Goal: Task Accomplishment & Management: Manage account settings

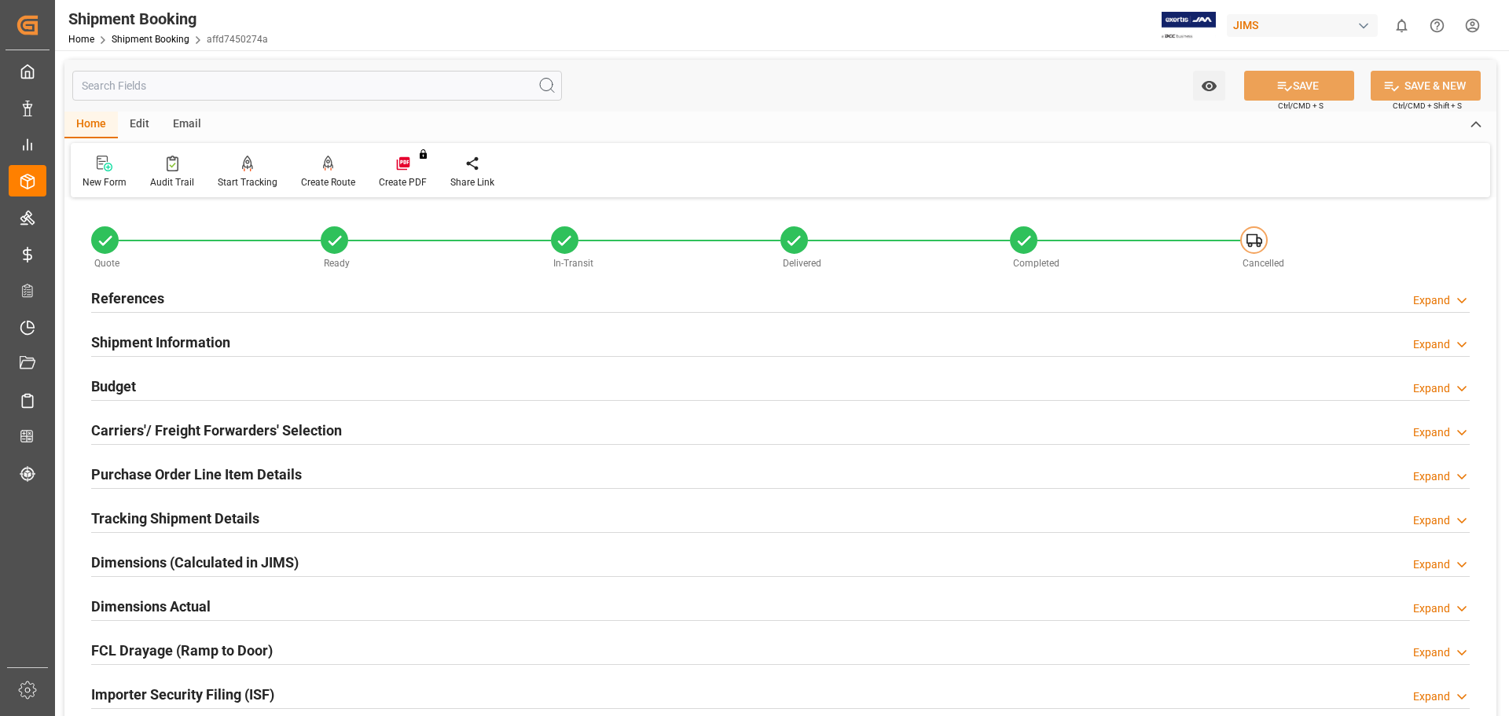
scroll to position [856, 0]
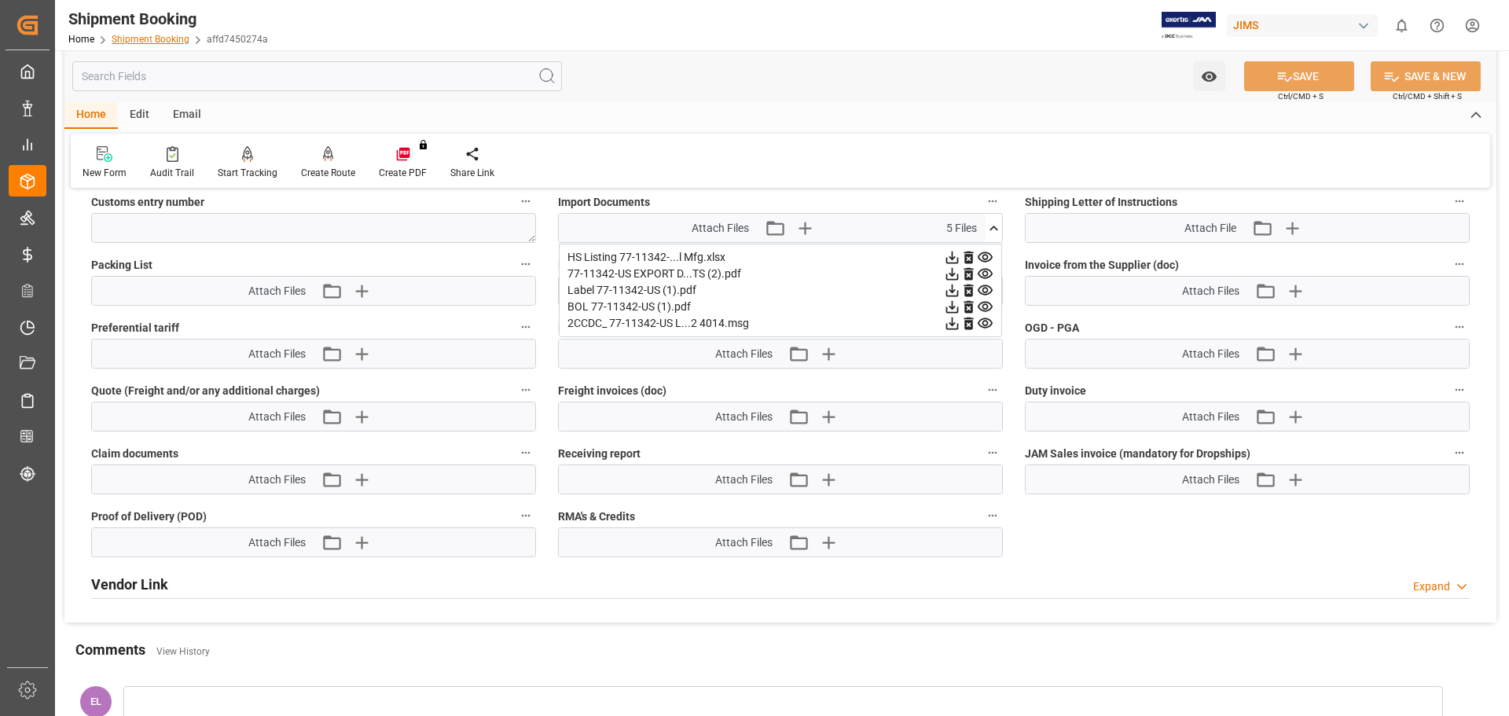
click at [130, 40] on link "Shipment Booking" at bounding box center [151, 39] width 78 height 11
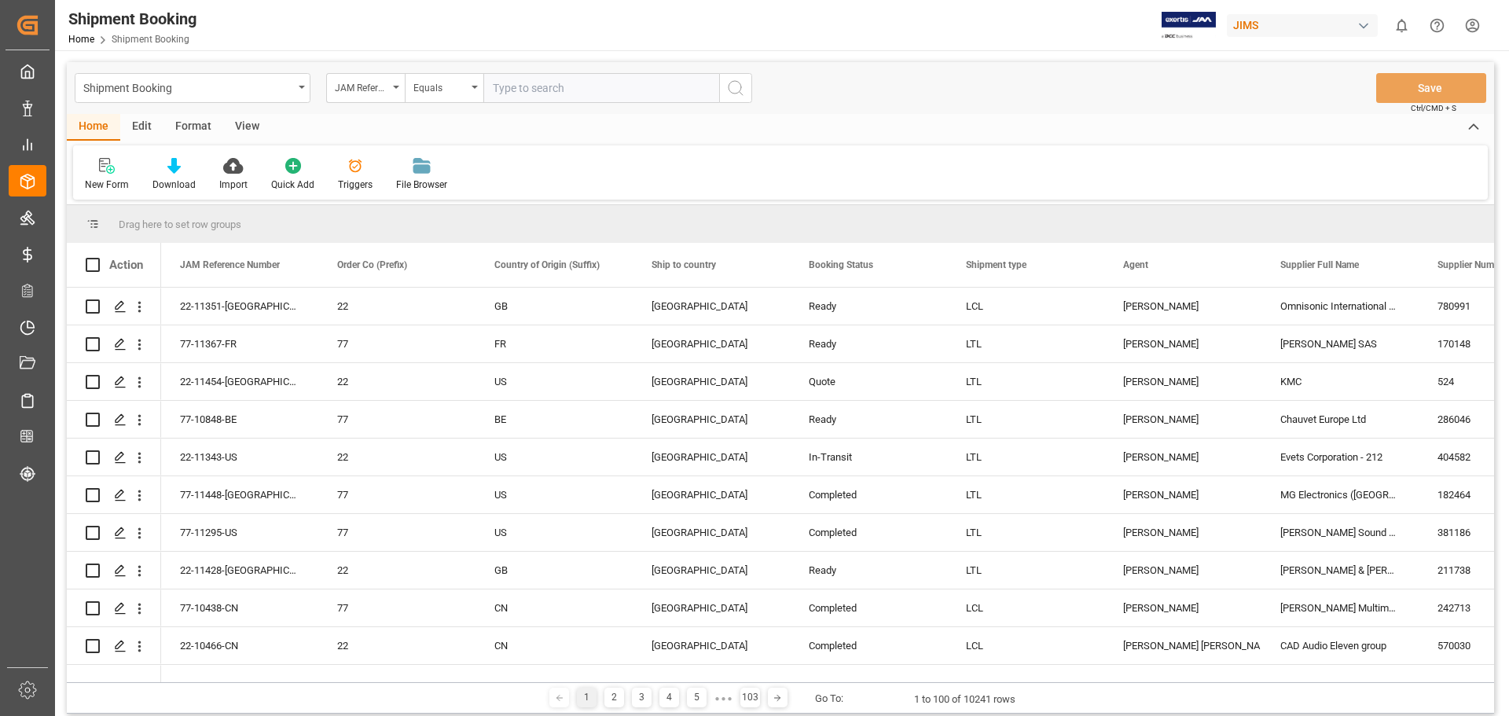
click at [545, 88] on input "text" at bounding box center [601, 88] width 236 height 30
type input "77-11037-us"
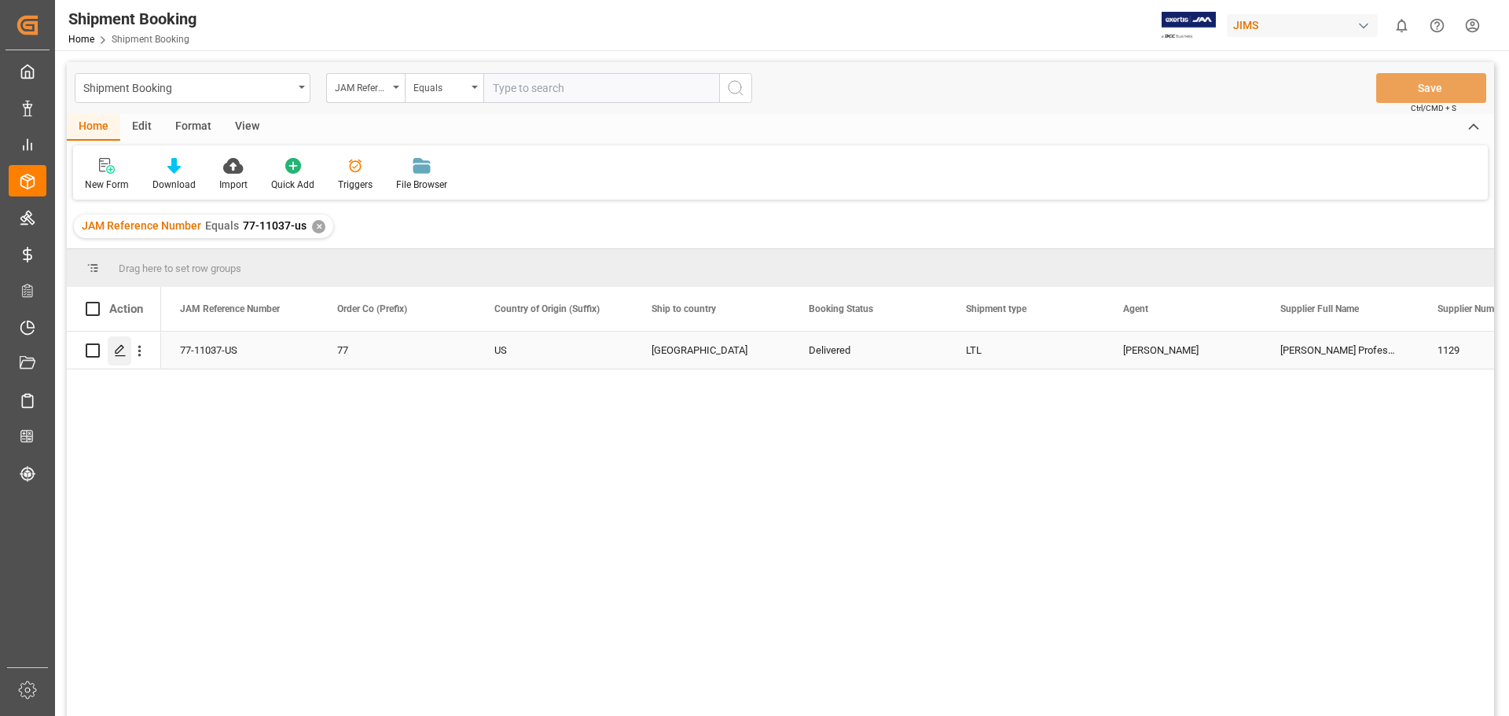
click at [119, 355] on icon "Press SPACE to select this row." at bounding box center [120, 350] width 13 height 13
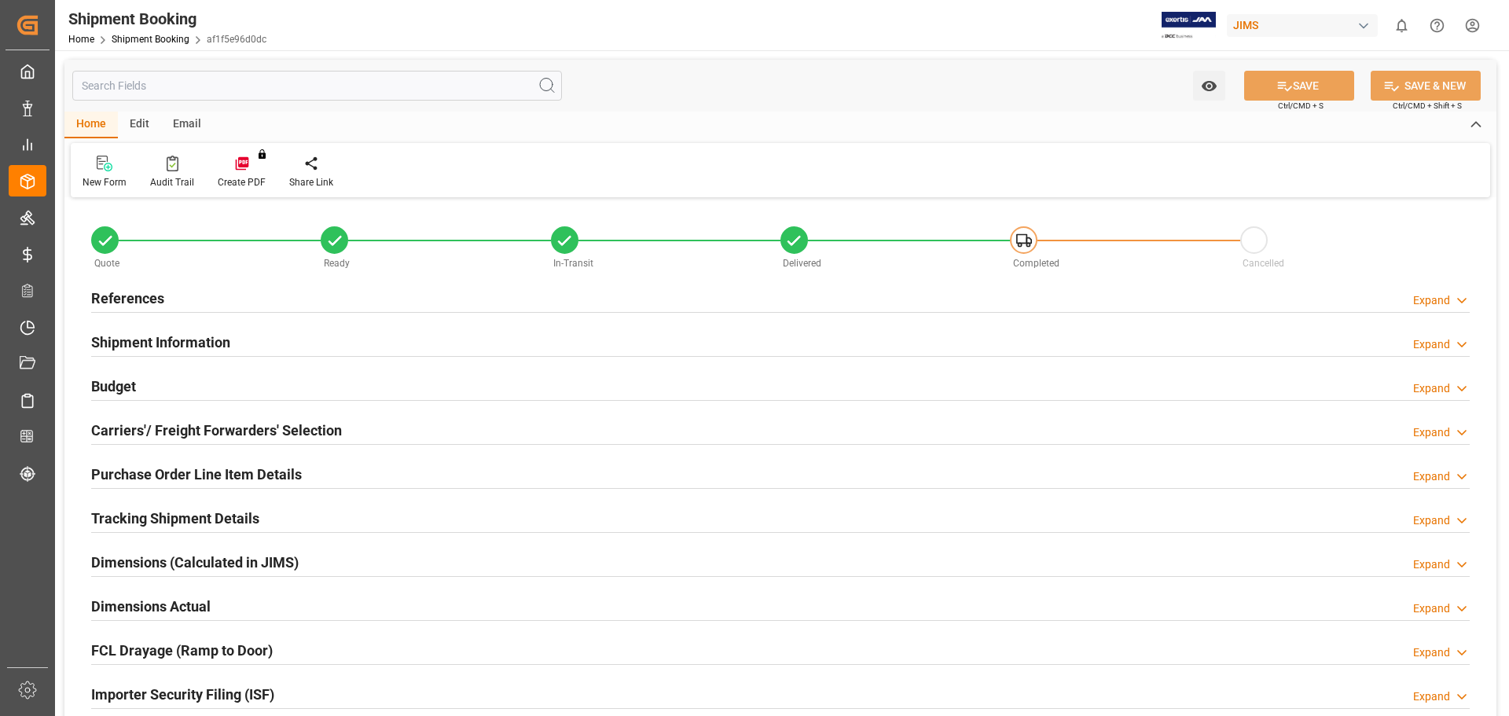
type input "0"
type input "32.9956"
type input "1192.1"
click at [126, 386] on h2 "Budget" at bounding box center [113, 386] width 45 height 21
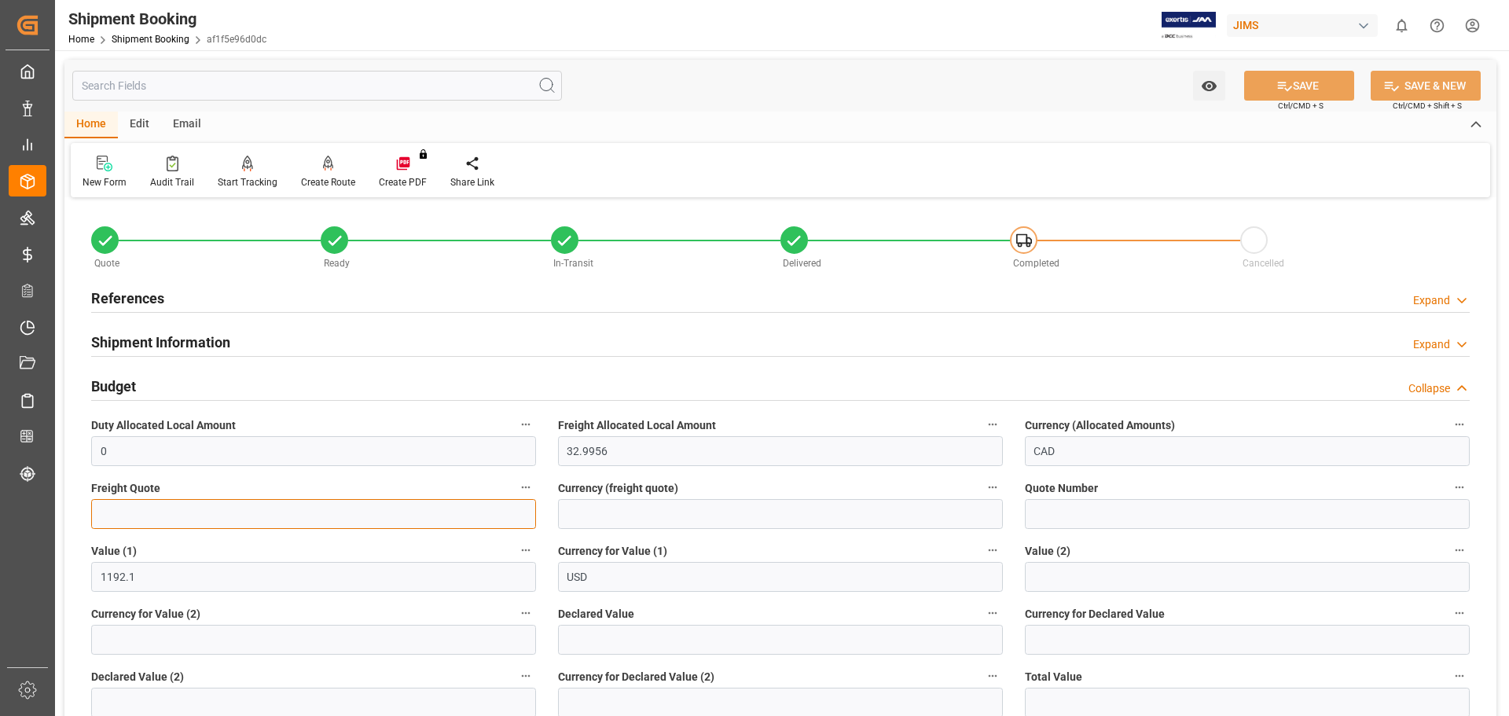
drag, startPoint x: 136, startPoint y: 511, endPoint x: 156, endPoint y: 471, distance: 44.3
click at [136, 511] on input "text" at bounding box center [313, 514] width 445 height 30
type input "81"
click at [625, 524] on input at bounding box center [780, 514] width 445 height 30
type input "USD"
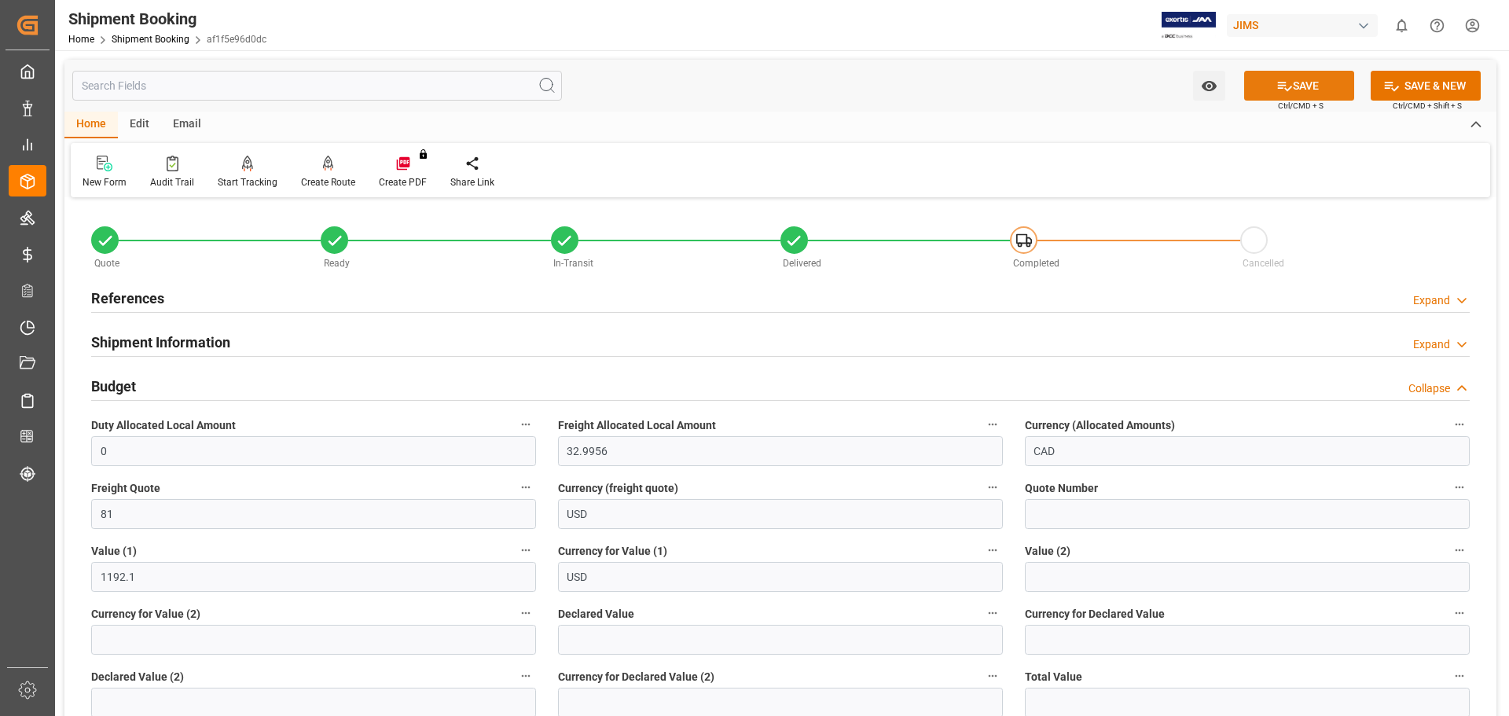
click at [1322, 92] on button "SAVE" at bounding box center [1299, 86] width 110 height 30
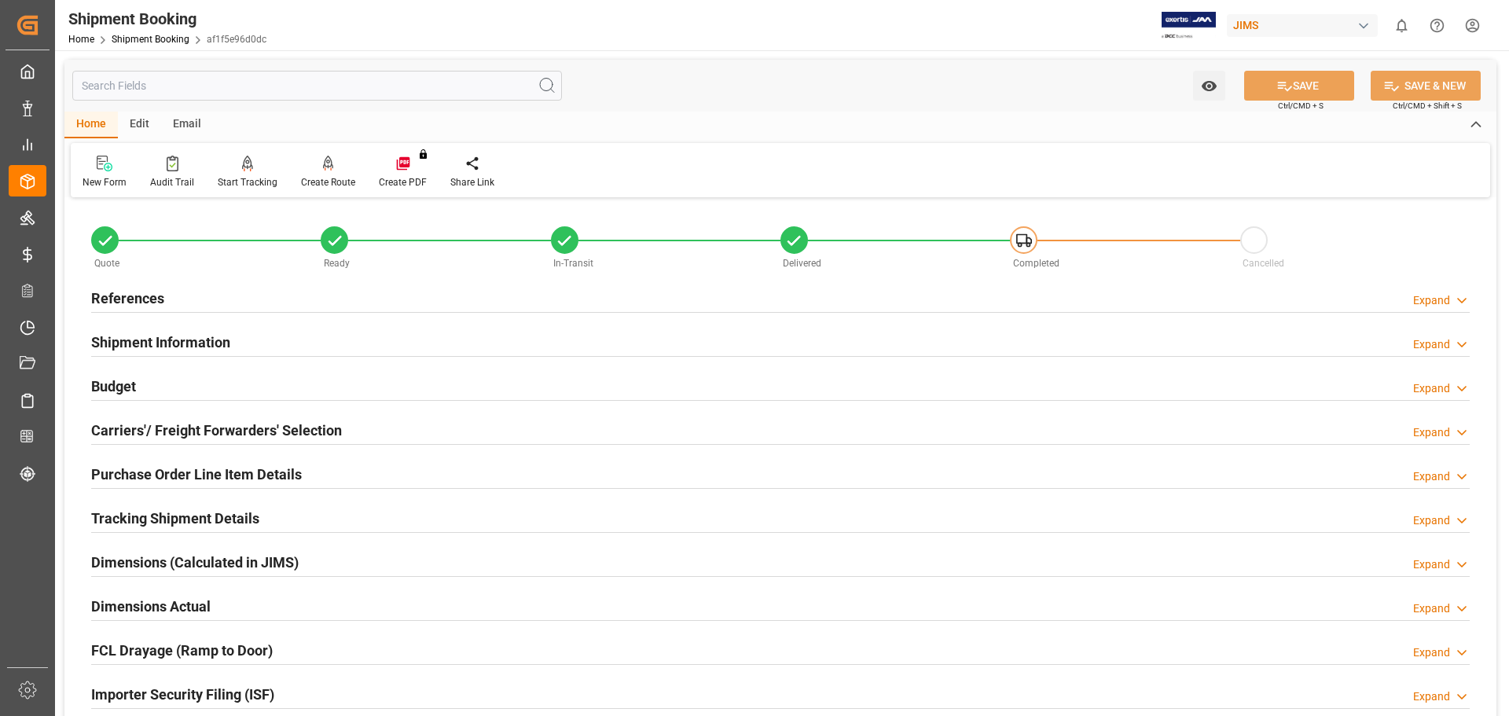
click at [116, 384] on h2 "Budget" at bounding box center [113, 386] width 45 height 21
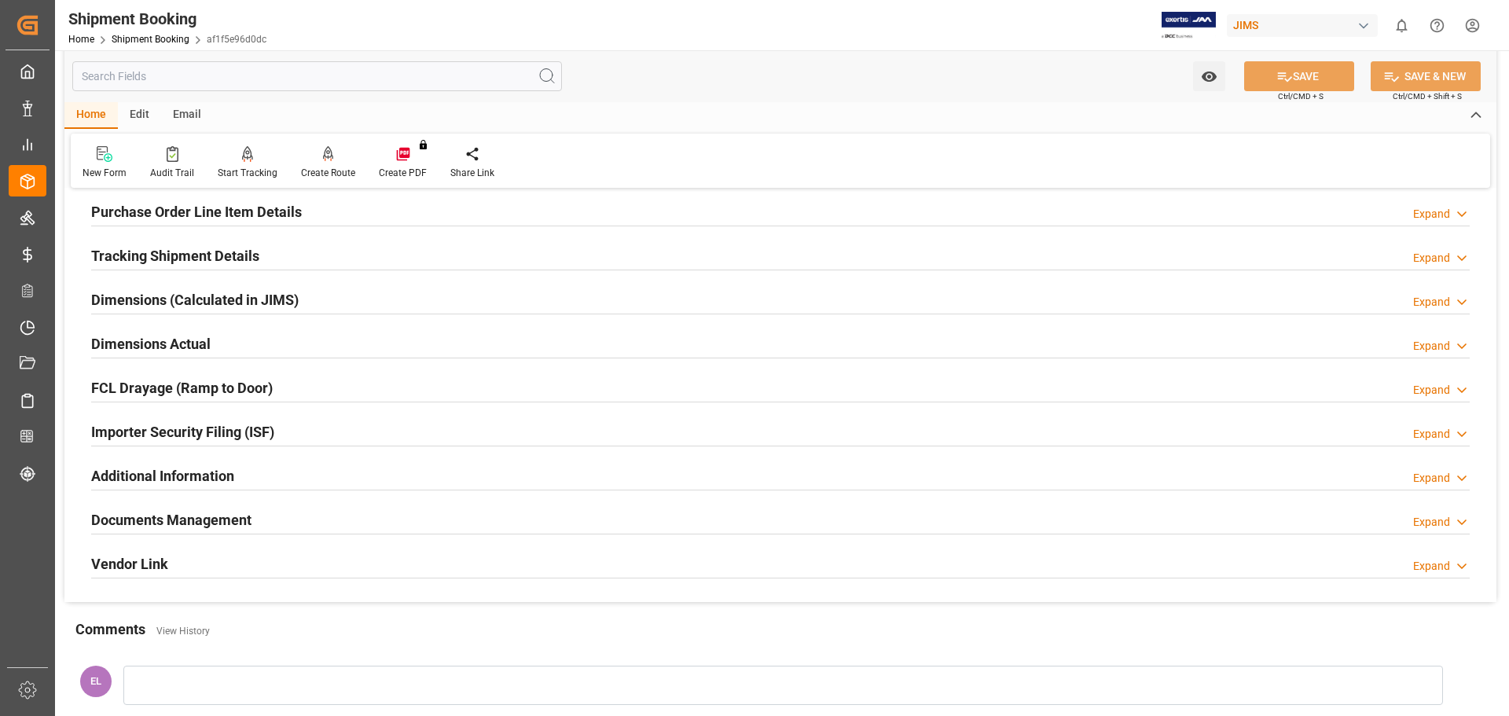
scroll to position [655, 0]
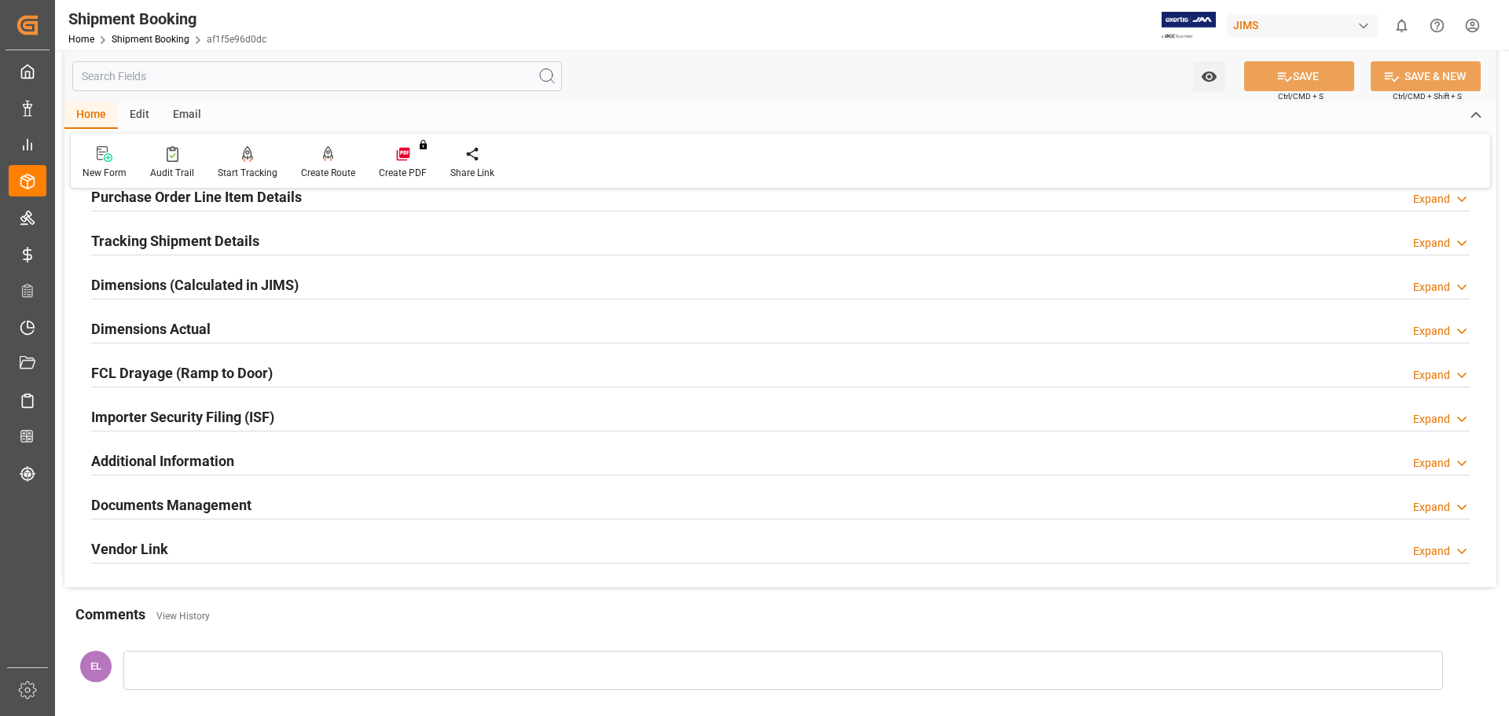
click at [142, 232] on h2 "Tracking Shipment Details" at bounding box center [175, 240] width 168 height 21
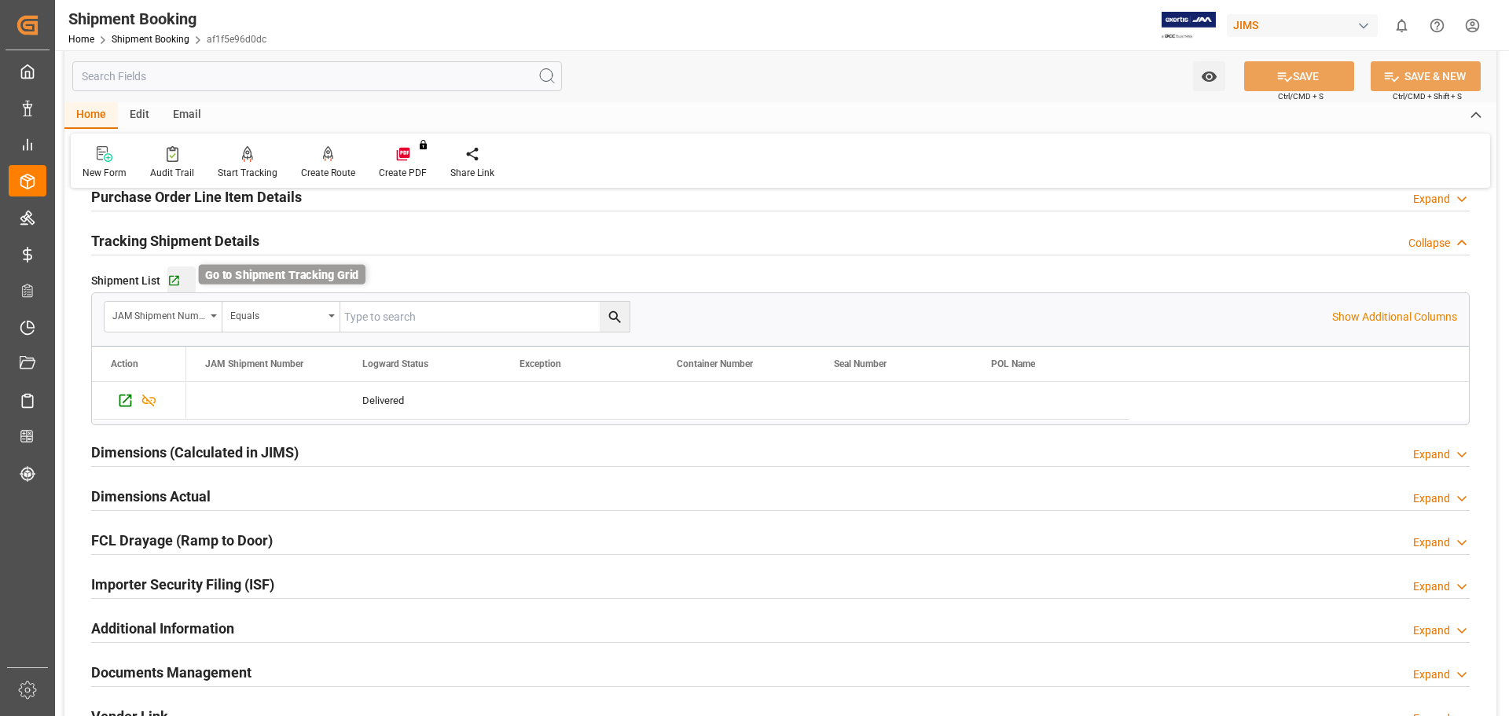
click at [174, 282] on icon "button" at bounding box center [173, 280] width 13 height 13
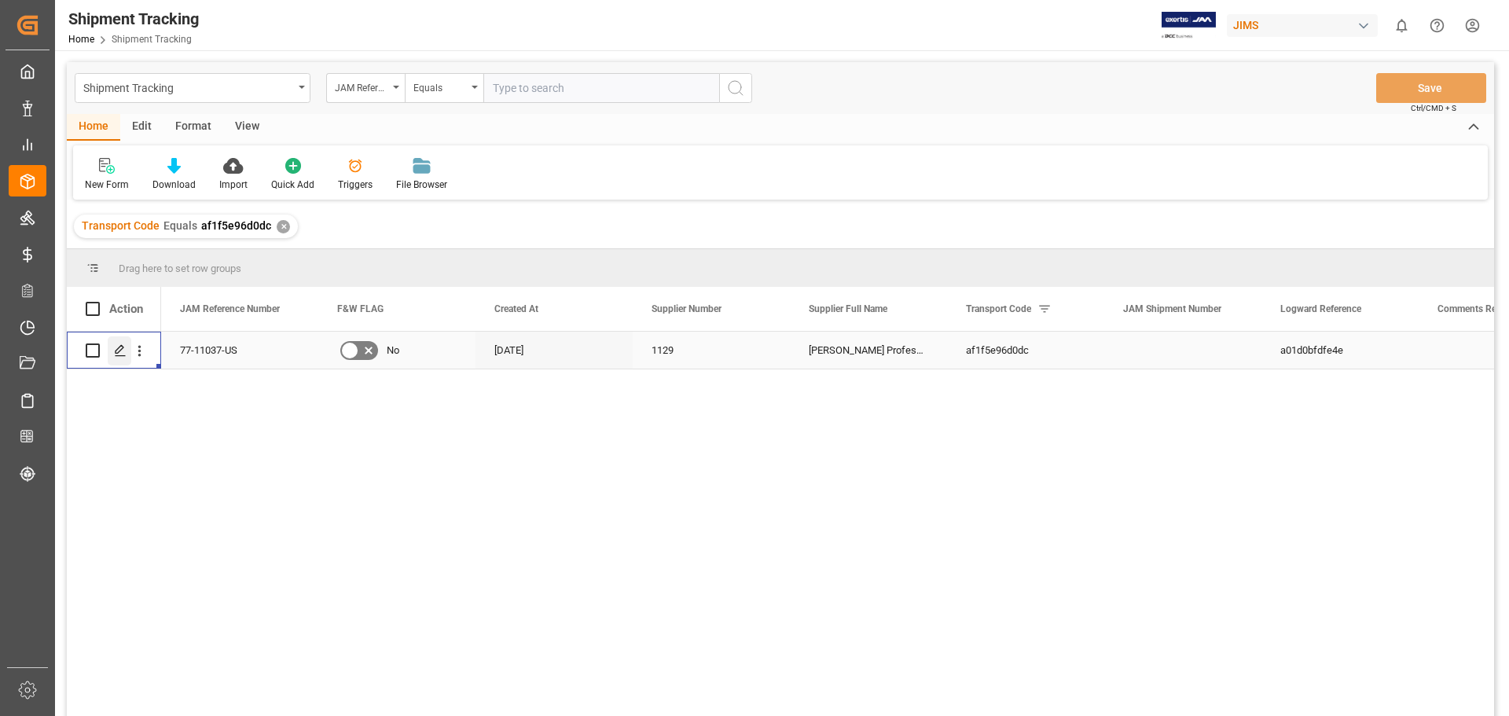
click at [123, 351] on icon "Press SPACE to select this row." at bounding box center [120, 350] width 13 height 13
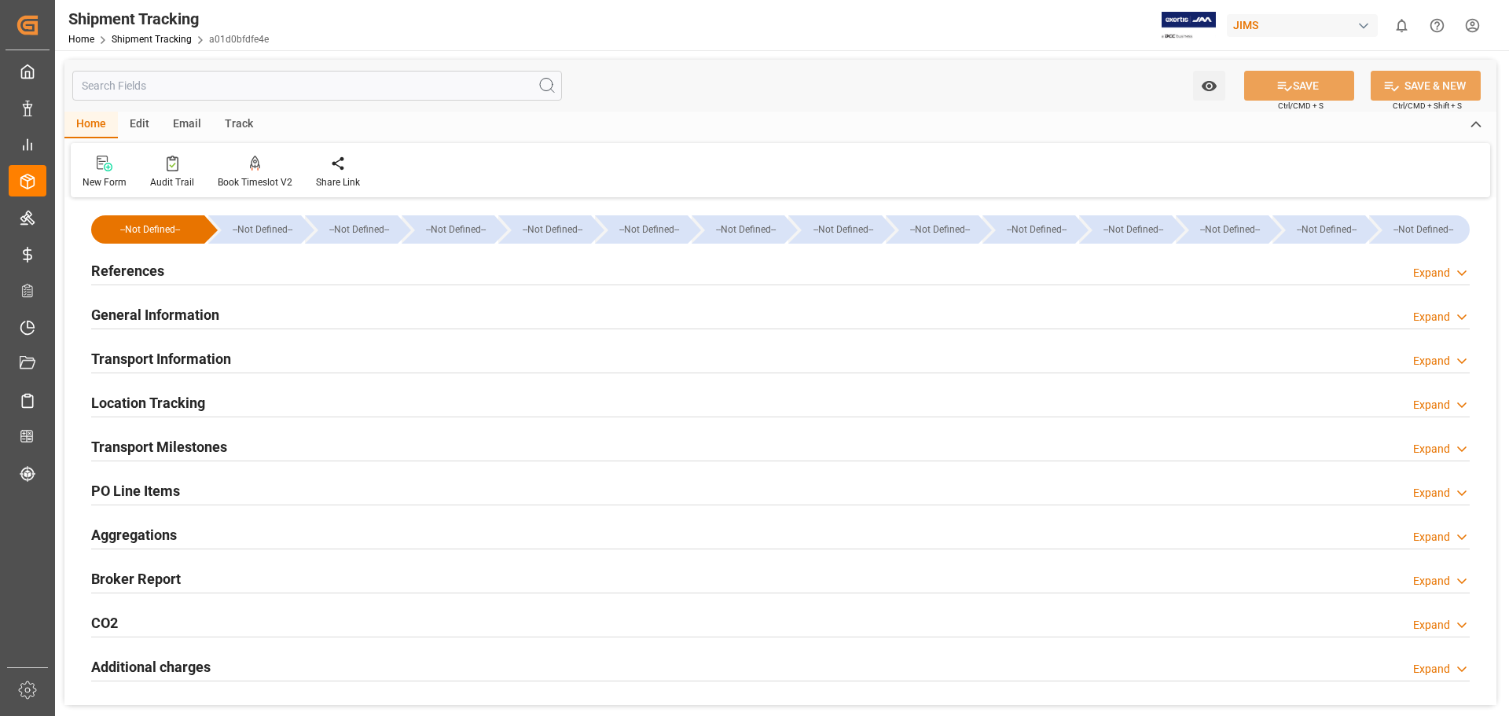
click at [154, 449] on h2 "Transport Milestones" at bounding box center [159, 446] width 136 height 21
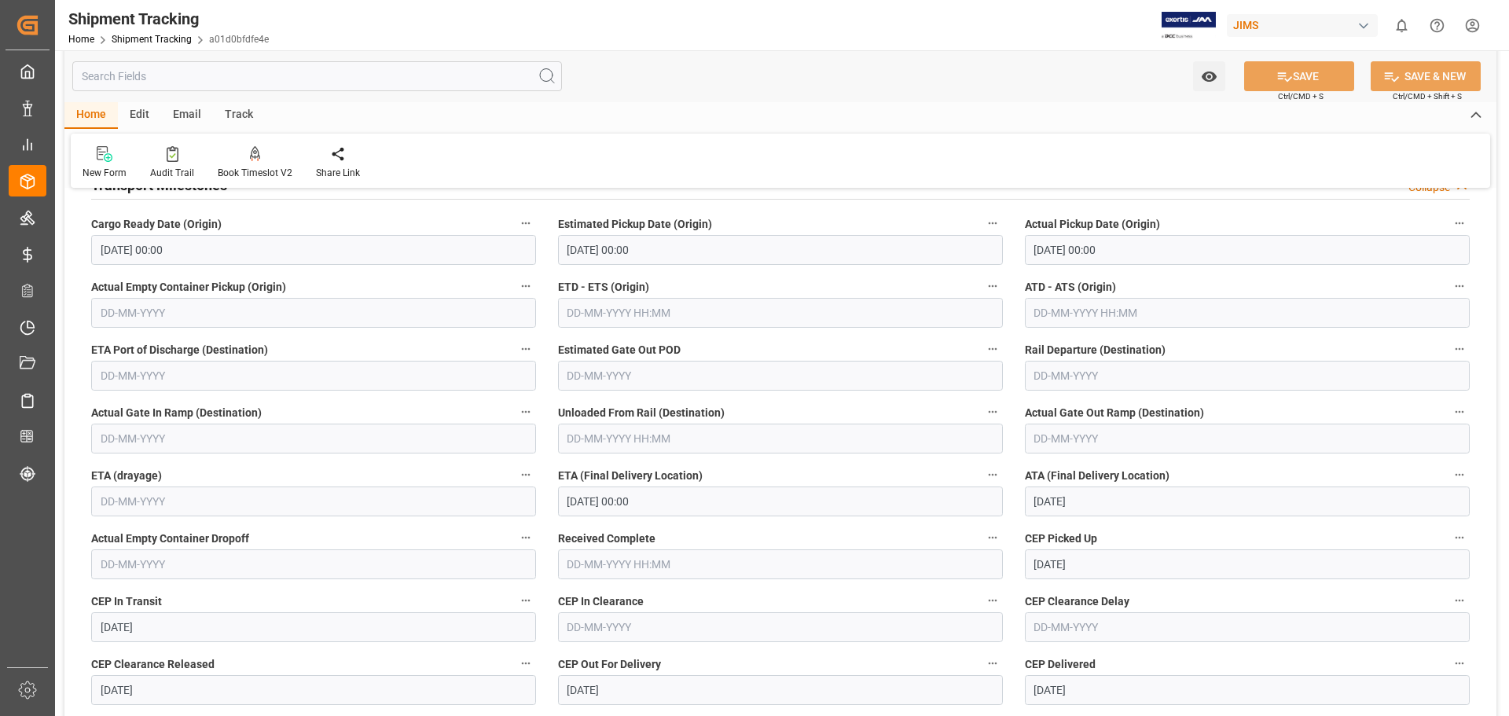
scroll to position [393, 0]
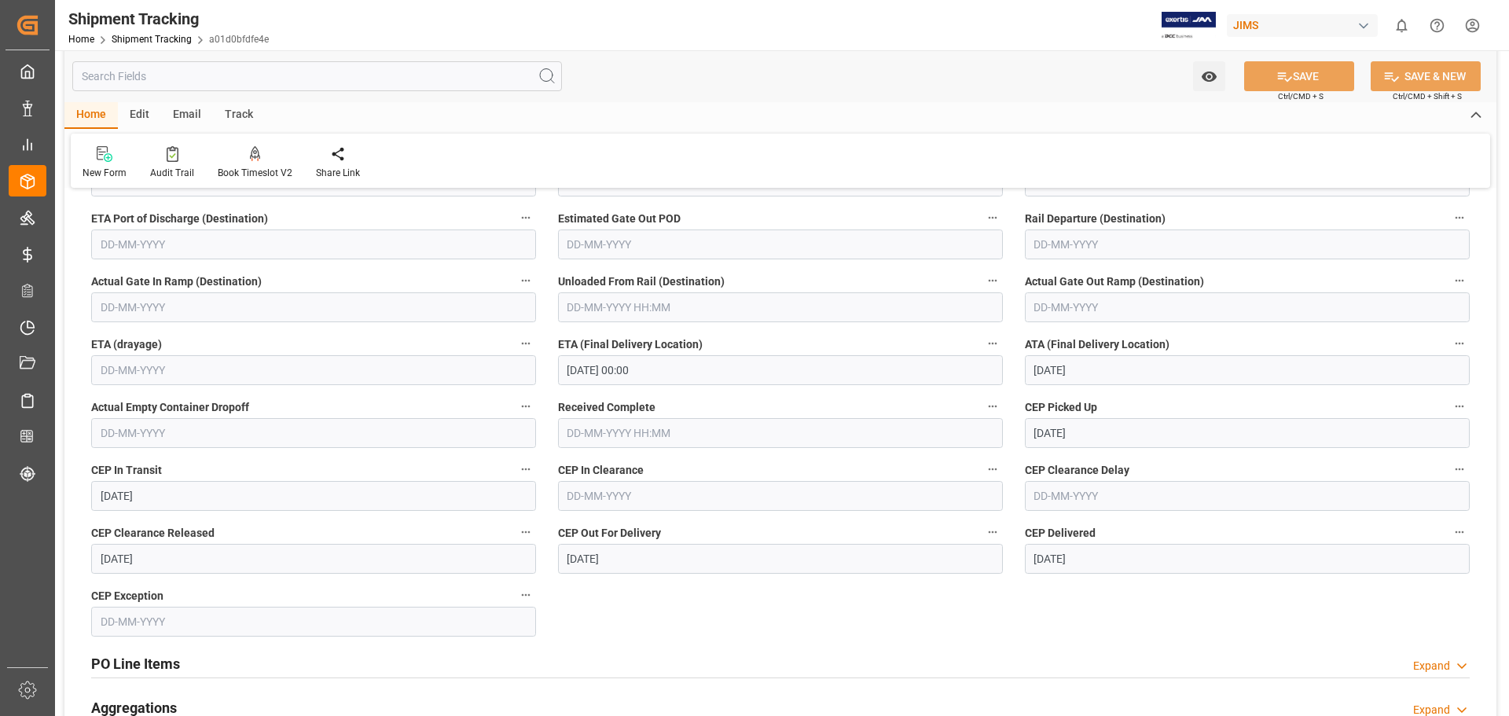
click at [576, 431] on input "text" at bounding box center [780, 433] width 445 height 30
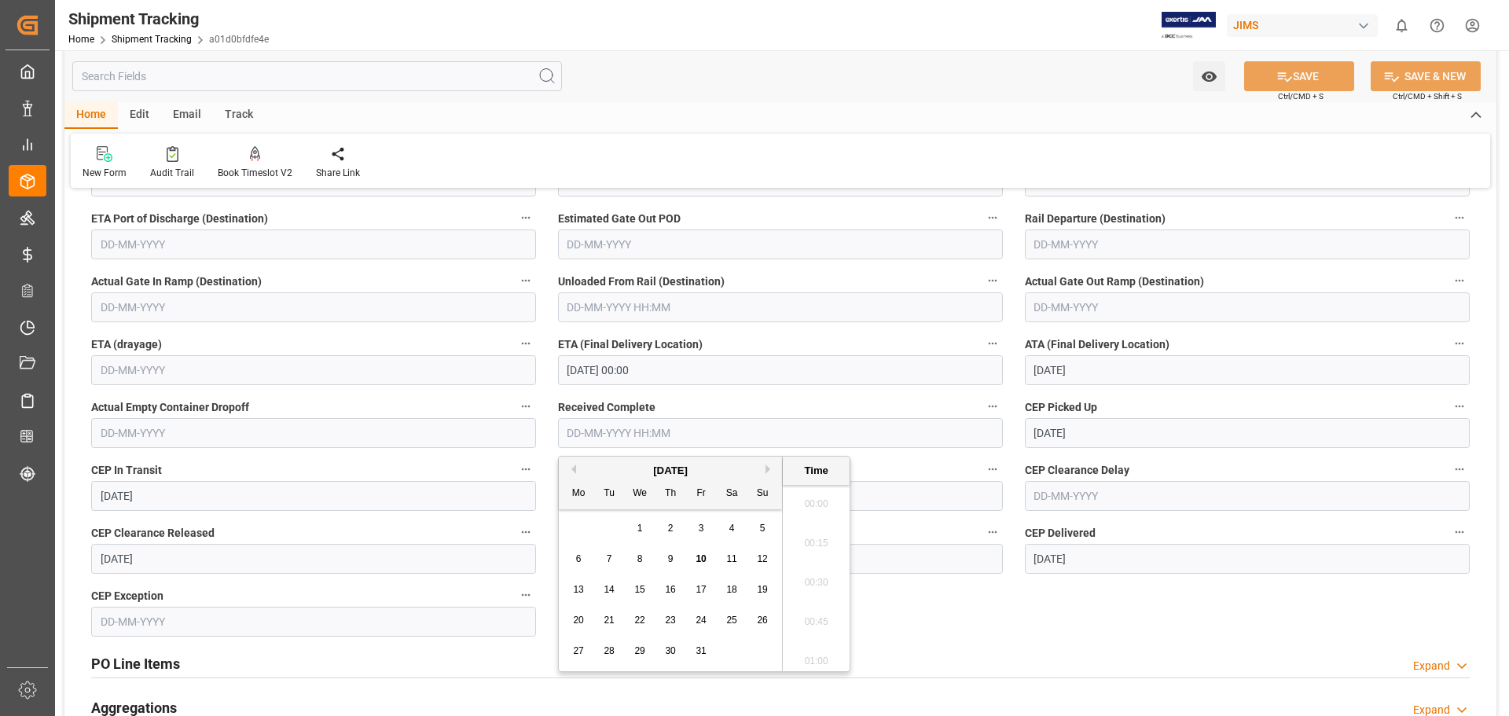
scroll to position [1656, 0]
click at [702, 558] on span "10" at bounding box center [700, 558] width 10 height 11
type input "10-10-2025 00:00"
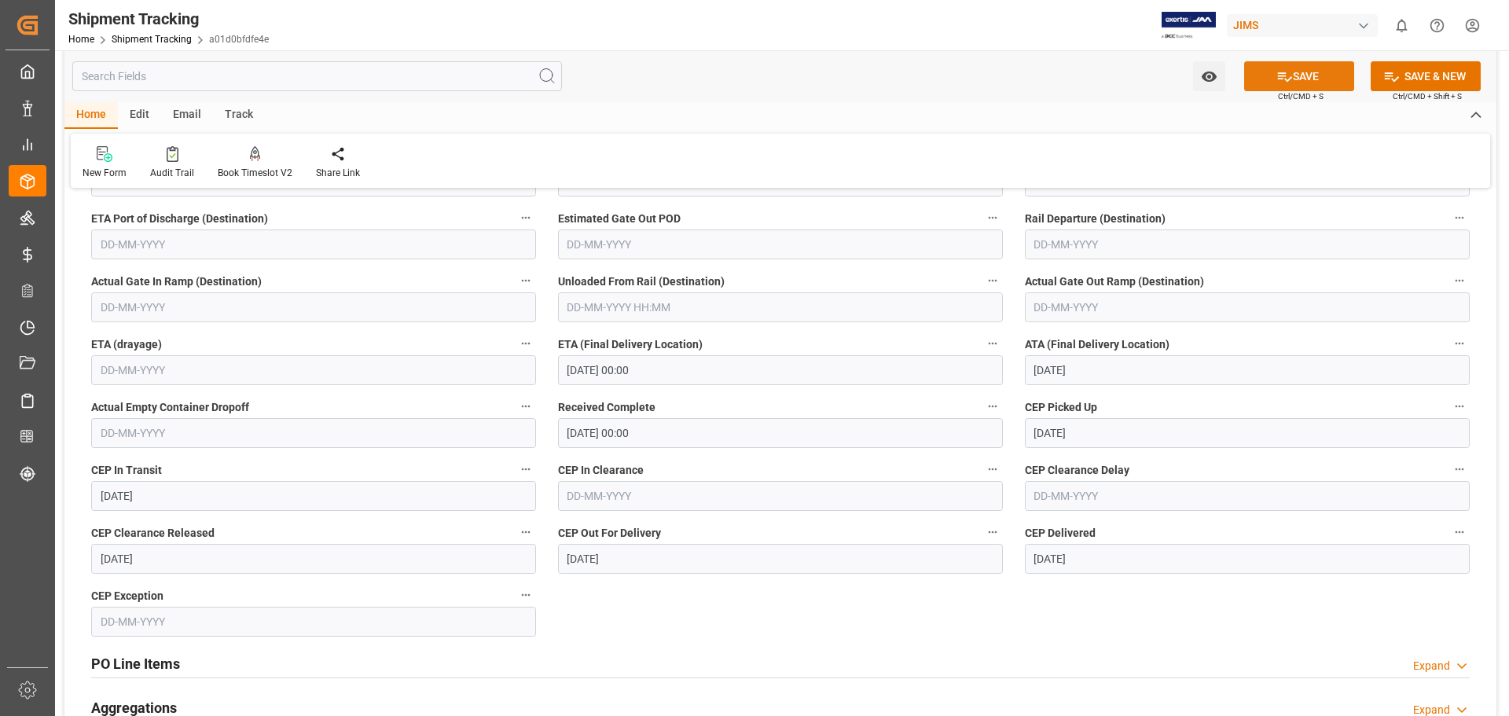
click at [1302, 80] on button "SAVE" at bounding box center [1299, 76] width 110 height 30
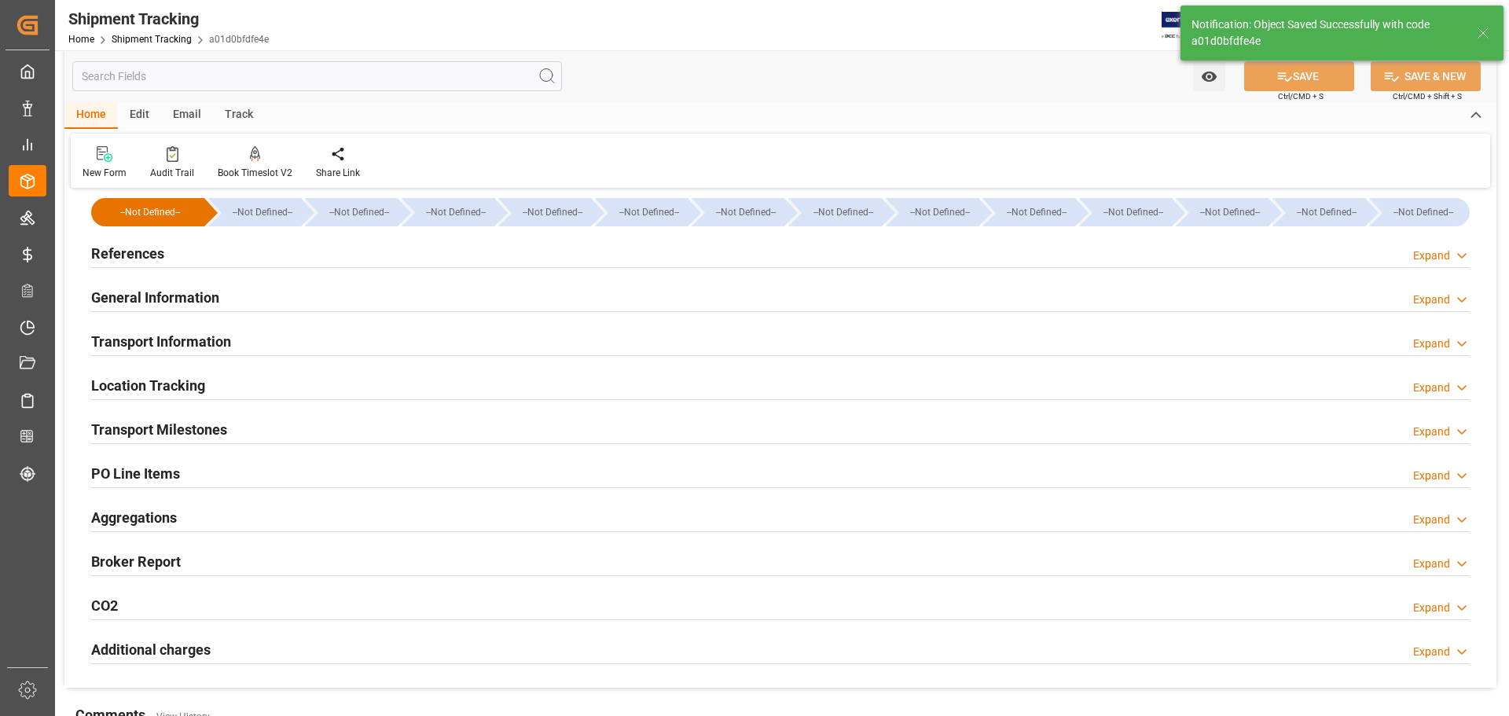
scroll to position [0, 0]
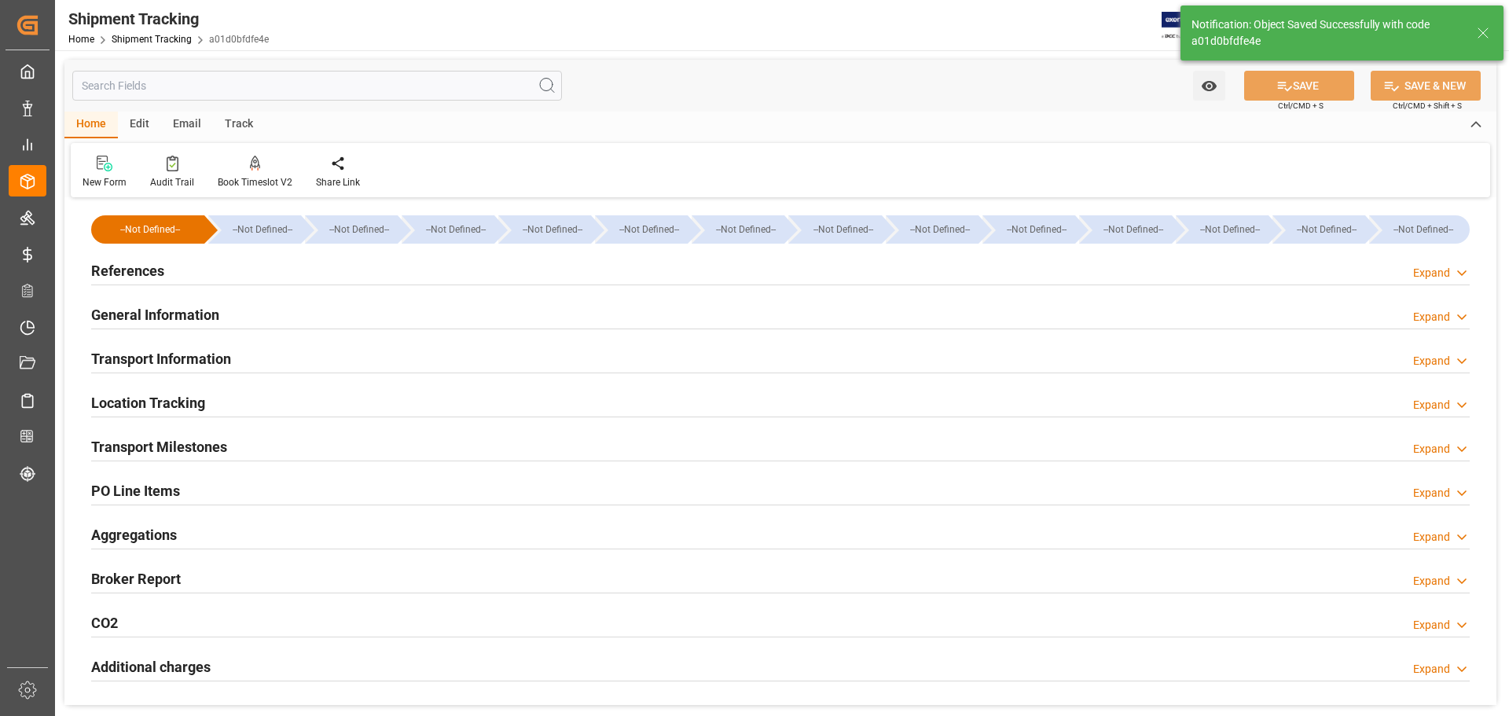
click at [126, 316] on h2 "General Information" at bounding box center [155, 314] width 128 height 21
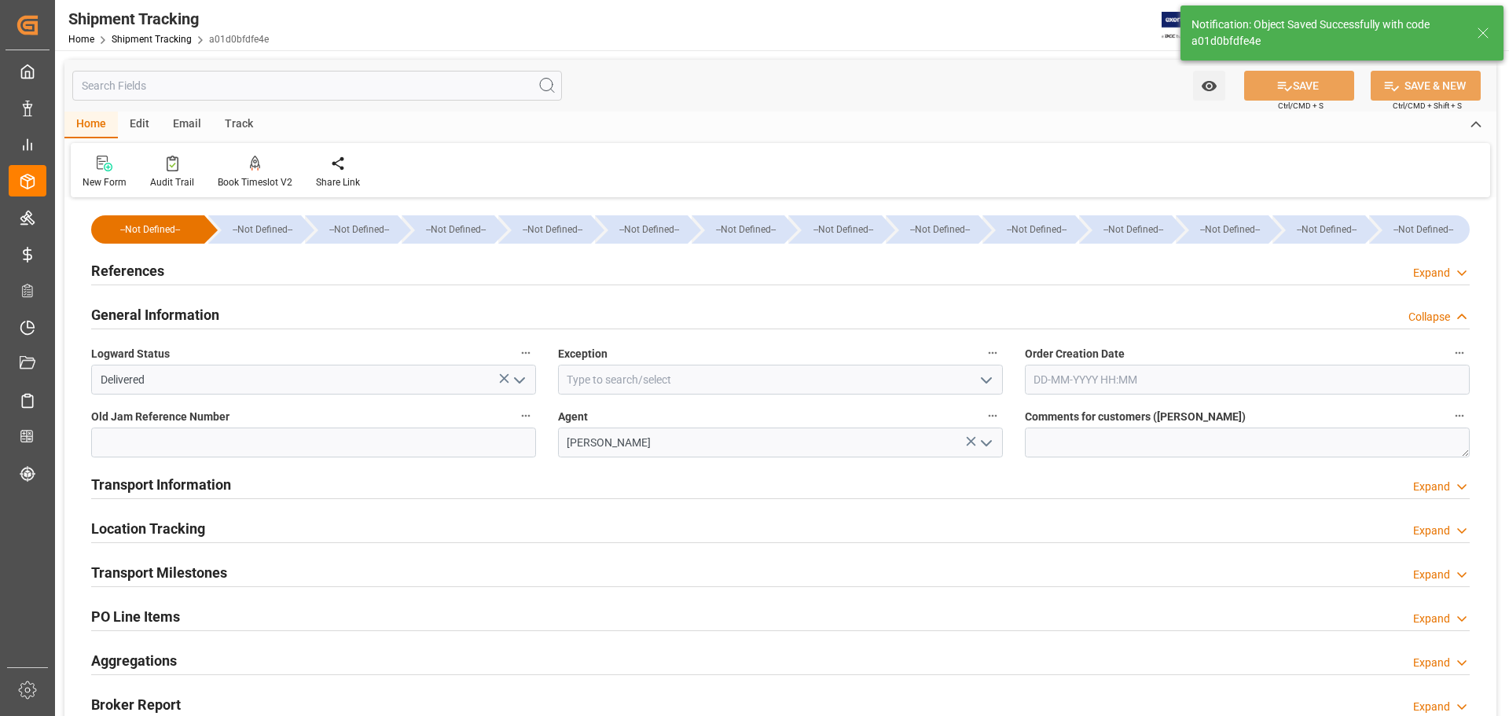
click at [519, 381] on polyline "open menu" at bounding box center [519, 380] width 9 height 5
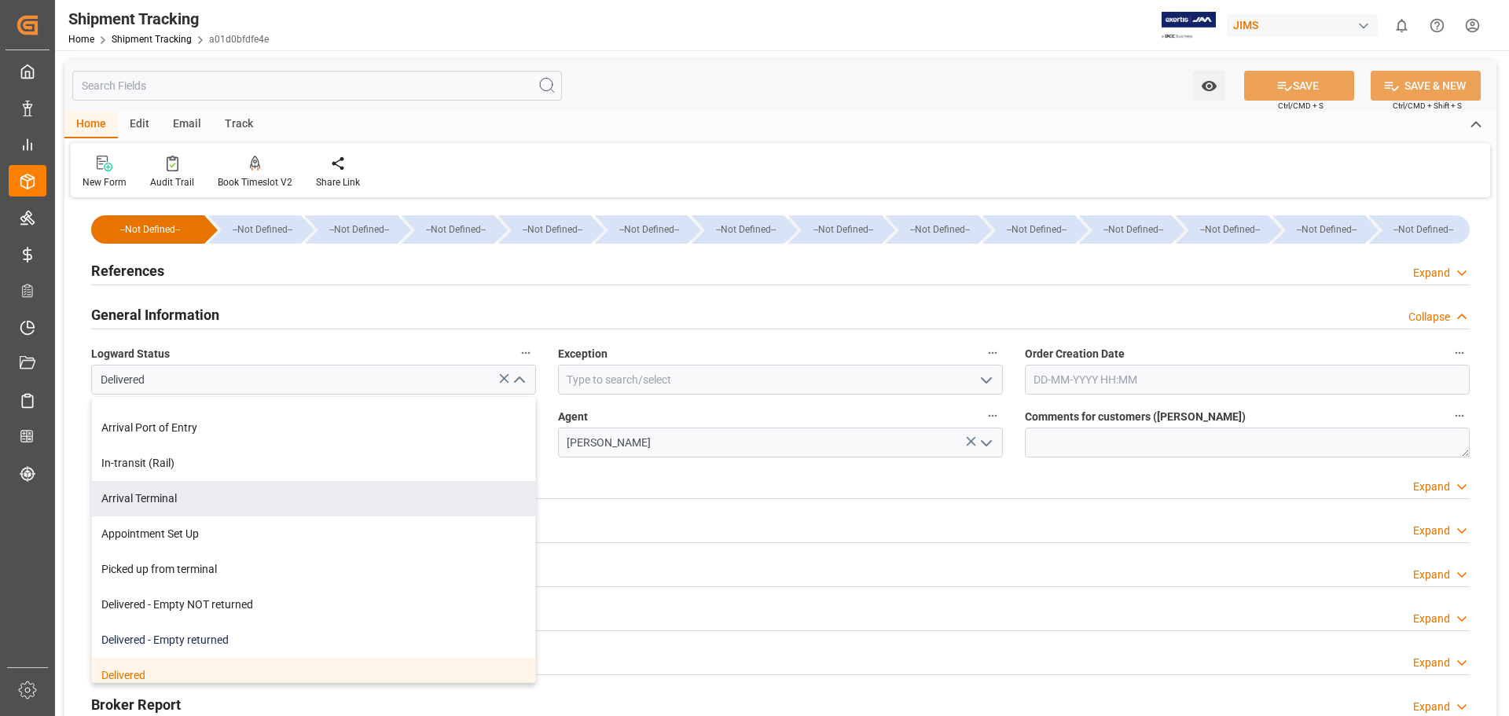
scroll to position [281, 0]
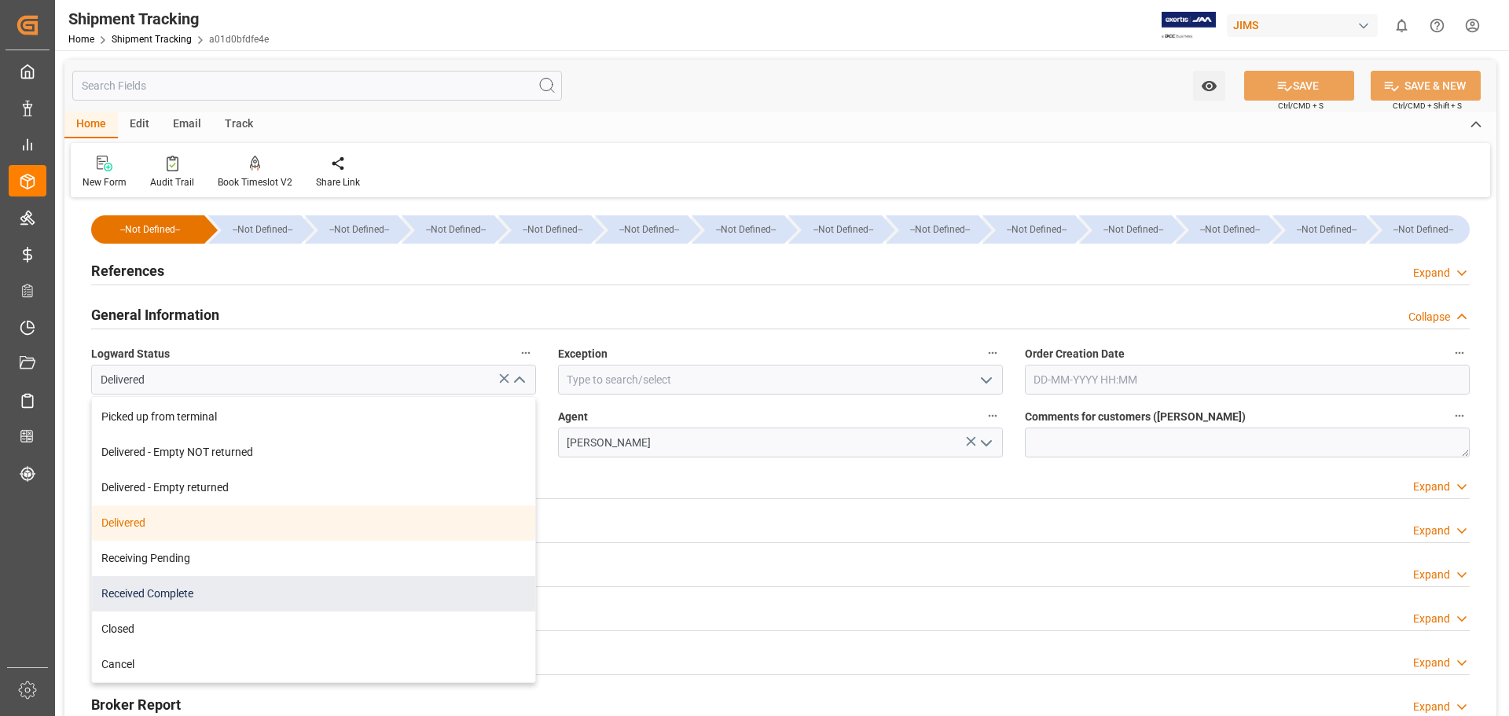
click at [337, 585] on div "Received Complete" at bounding box center [313, 593] width 443 height 35
type input "Received Complete"
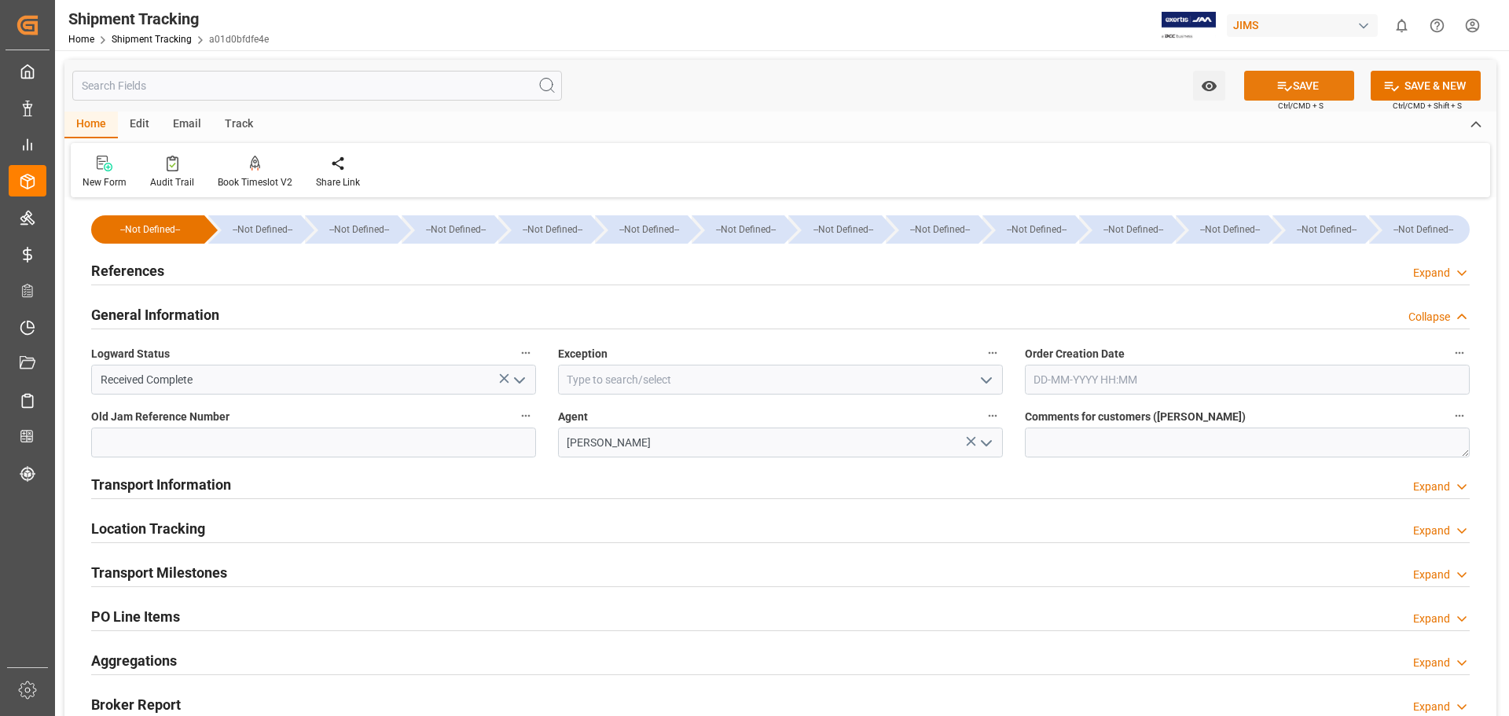
click at [1303, 90] on button "SAVE" at bounding box center [1299, 86] width 110 height 30
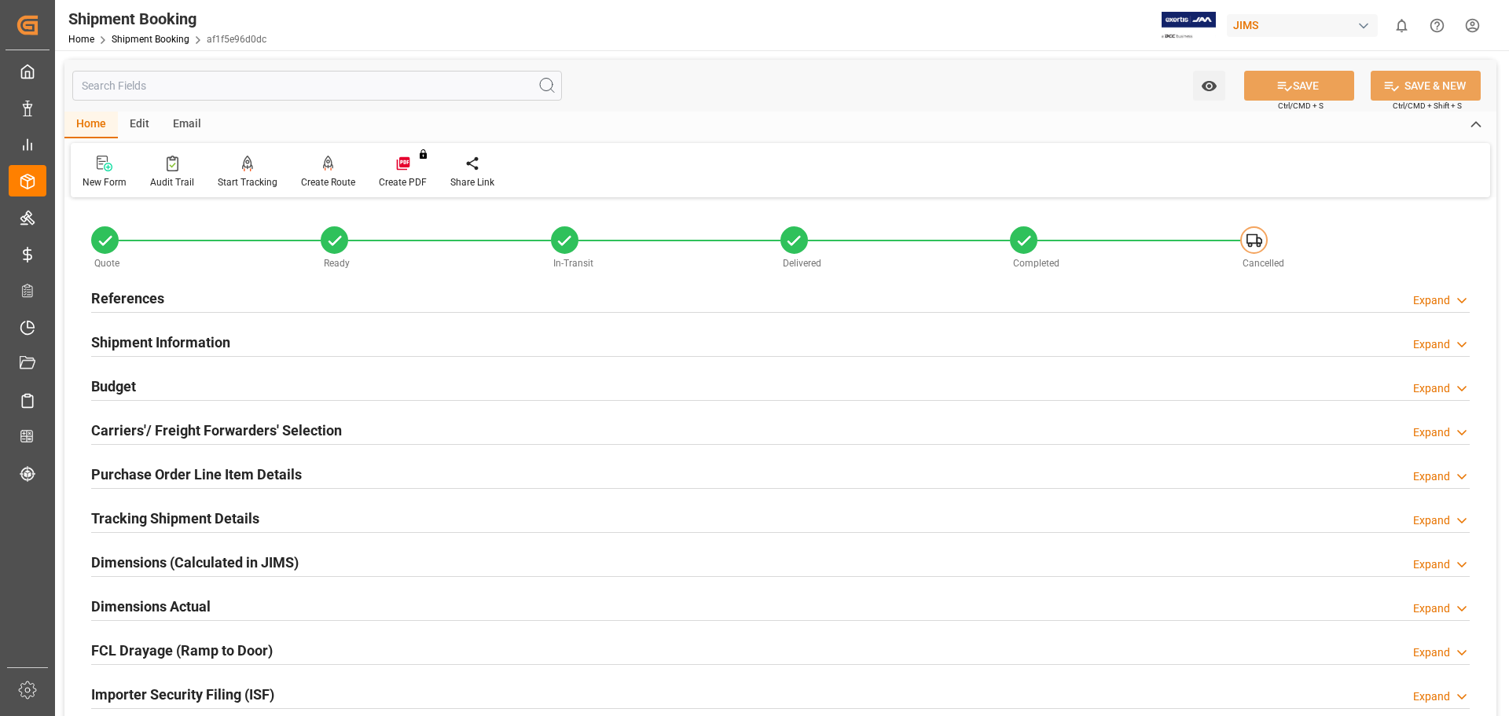
click at [124, 381] on h2 "Budget" at bounding box center [113, 386] width 45 height 21
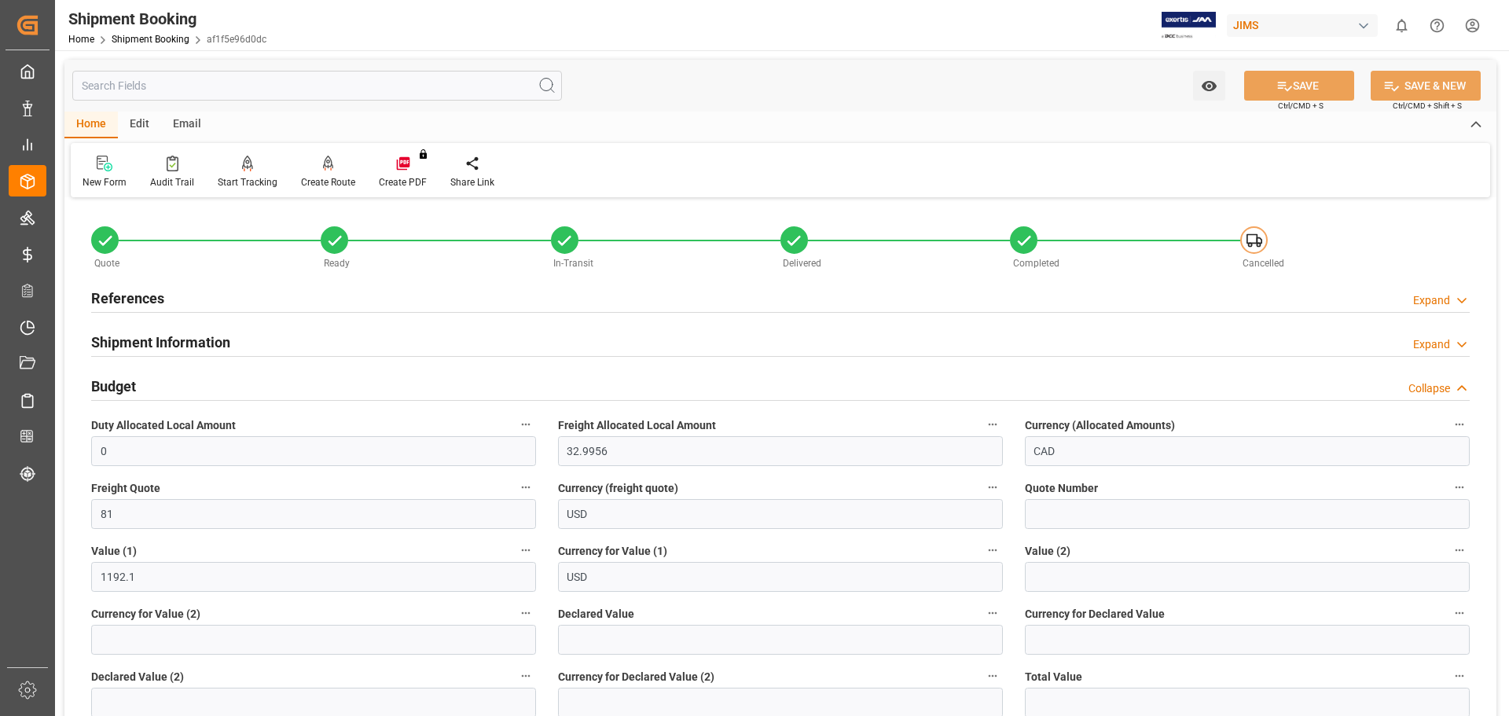
click at [124, 381] on h2 "Budget" at bounding box center [113, 386] width 45 height 21
